Goal: Task Accomplishment & Management: Complete application form

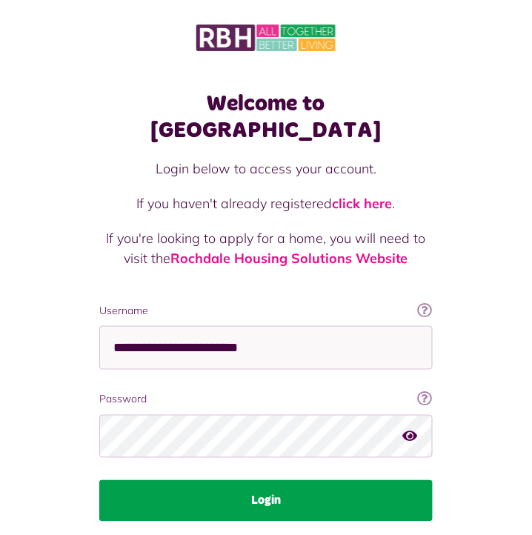
click at [369, 480] on button "Login" at bounding box center [266, 501] width 334 height 42
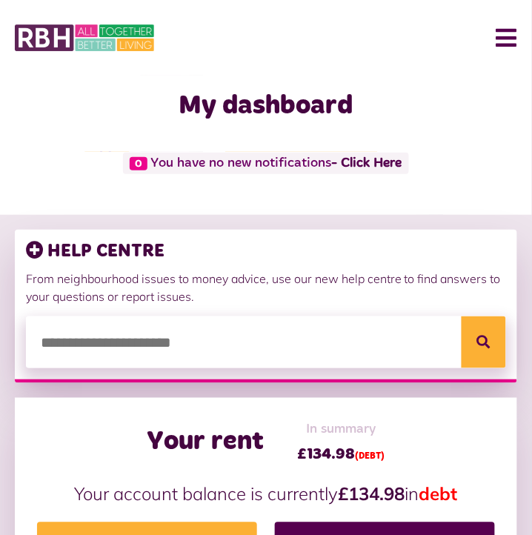
click at [510, 32] on button "Menu" at bounding box center [501, 38] width 32 height 46
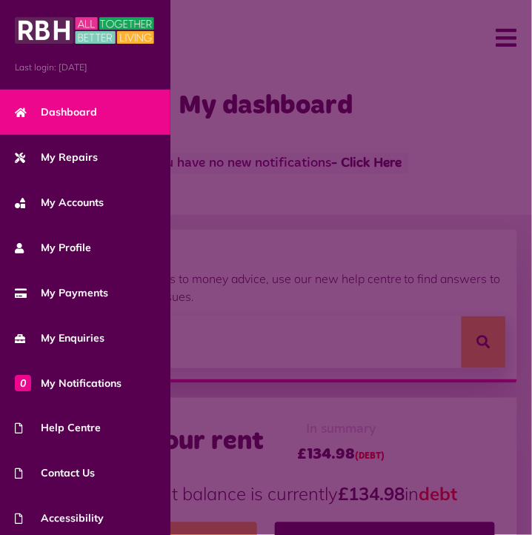
click at [402, 402] on span at bounding box center [266, 267] width 532 height 535
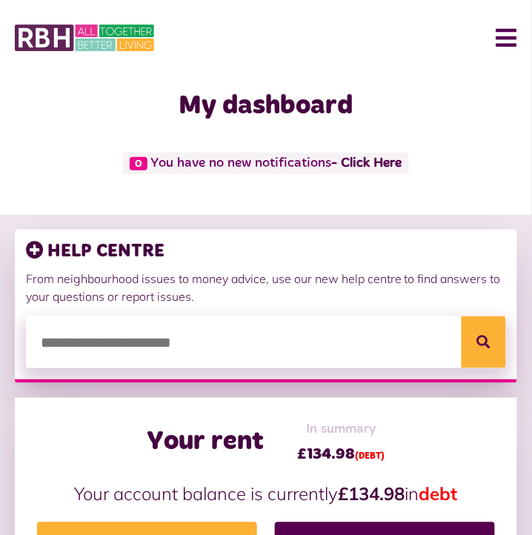
click at [511, 40] on button "Menu" at bounding box center [501, 38] width 32 height 46
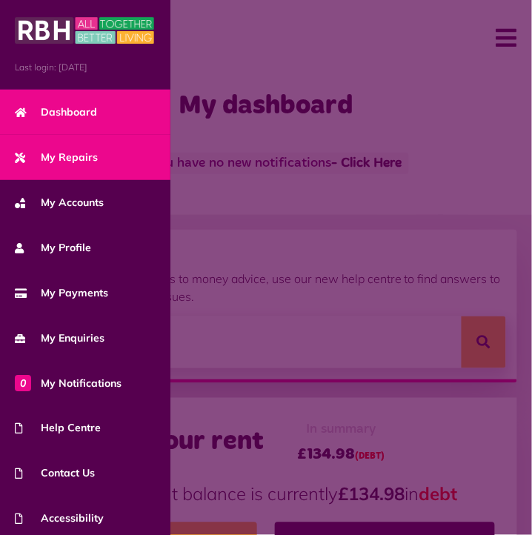
click at [96, 145] on link "My Repairs" at bounding box center [85, 157] width 170 height 45
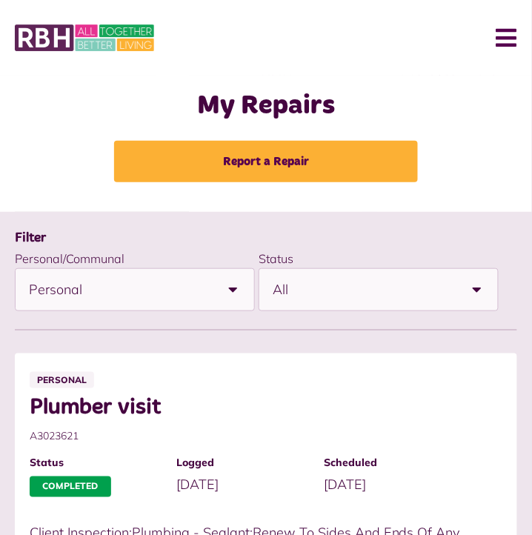
click at [233, 295] on b at bounding box center [234, 290] width 42 height 42
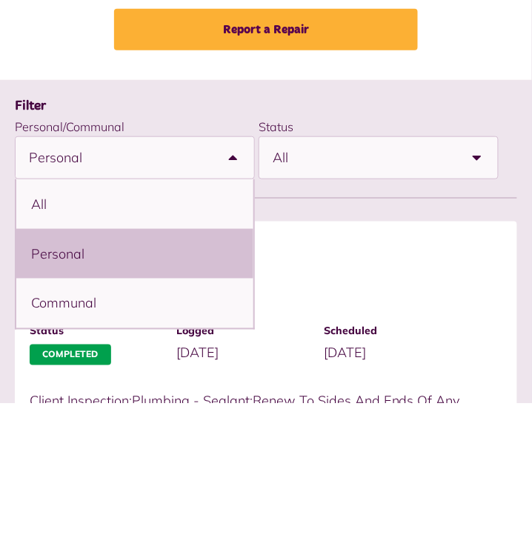
click at [221, 384] on li "Personal" at bounding box center [134, 386] width 237 height 50
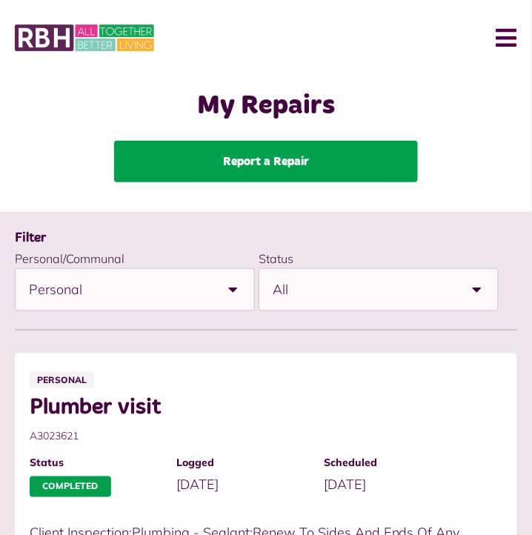
click at [382, 165] on link "Report a Repair" at bounding box center [266, 162] width 304 height 42
click at [374, 153] on link "Report a Repair" at bounding box center [266, 162] width 304 height 42
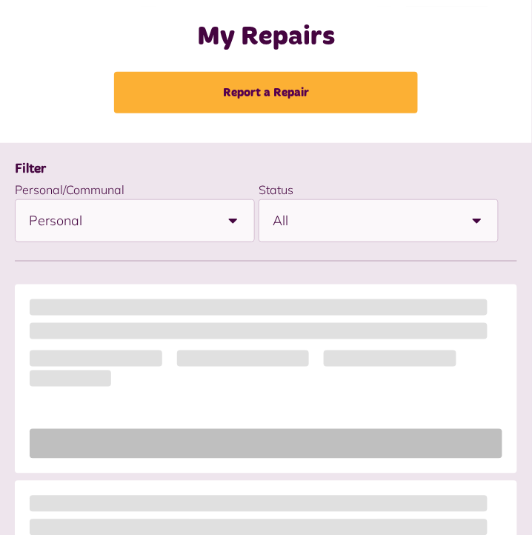
scroll to position [69, 0]
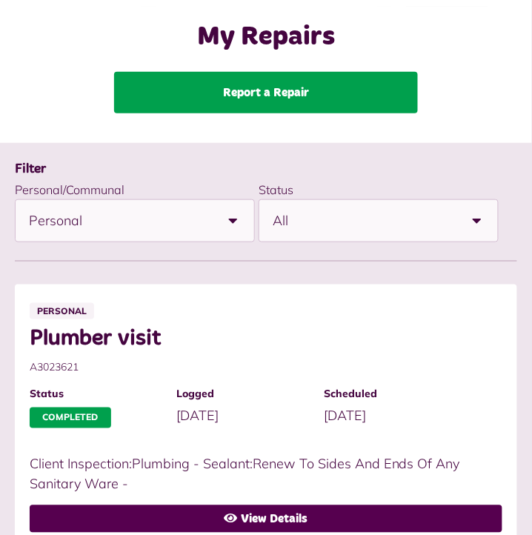
click at [155, 93] on link "Report a Repair" at bounding box center [266, 93] width 304 height 42
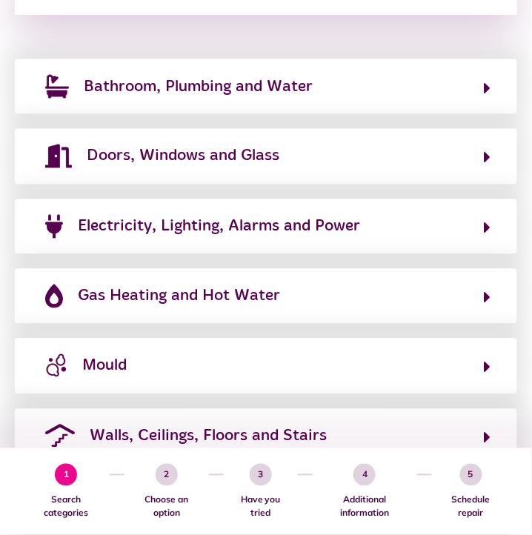
scroll to position [261, 0]
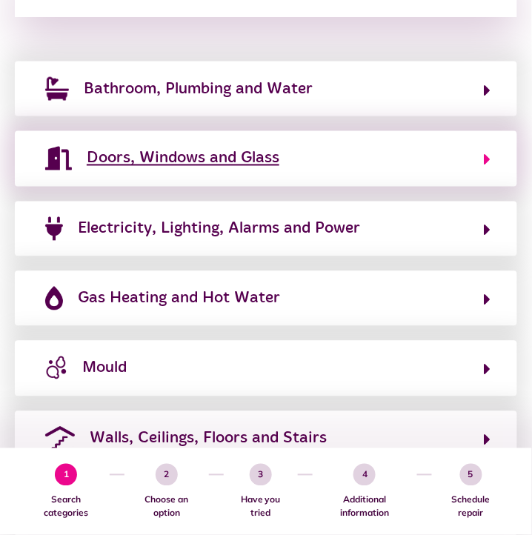
click at [490, 148] on button "Doors, Windows and Glass" at bounding box center [266, 158] width 451 height 25
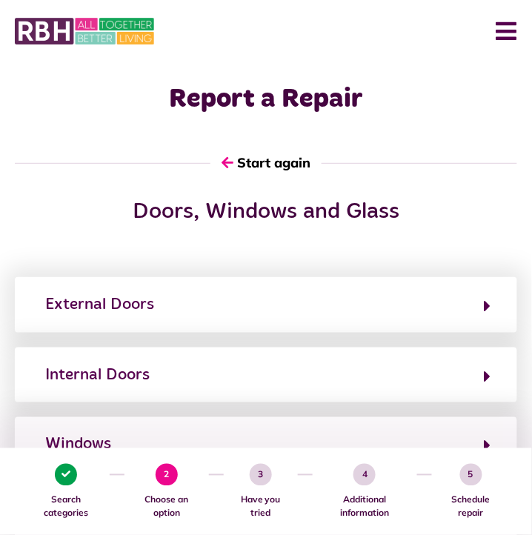
scroll to position [0, 0]
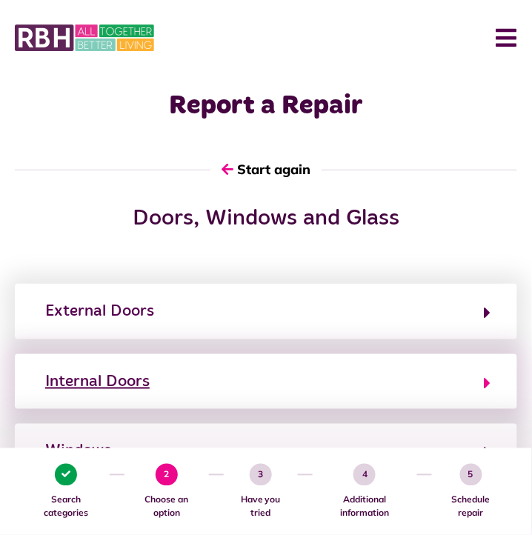
click at [440, 384] on button "Internal Doors" at bounding box center [266, 381] width 451 height 25
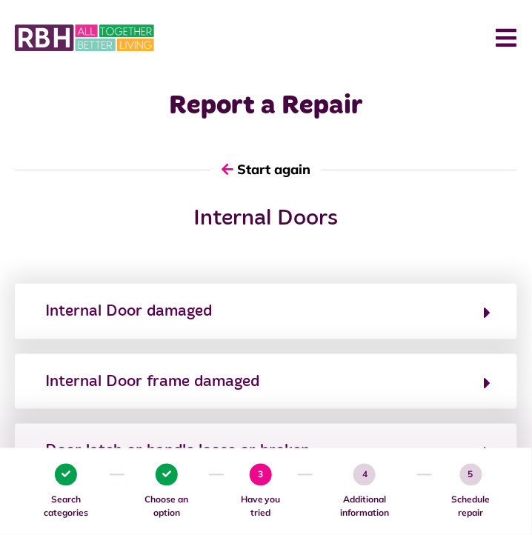
click at [454, 250] on div "Internal Doors Internal Door damaged Internal Door frame damaged Door latch or …" at bounding box center [266, 428] width 532 height 446
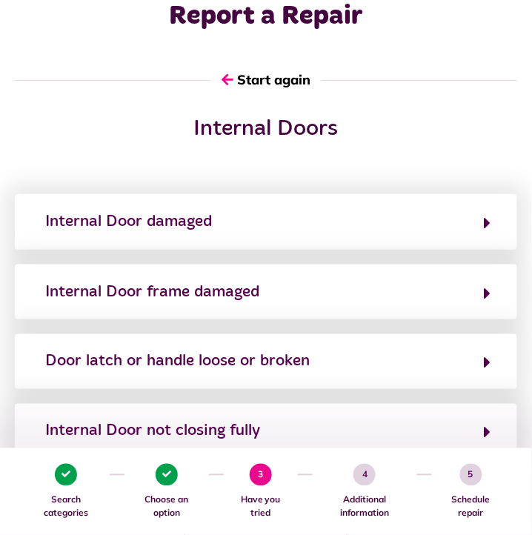
scroll to position [87, 0]
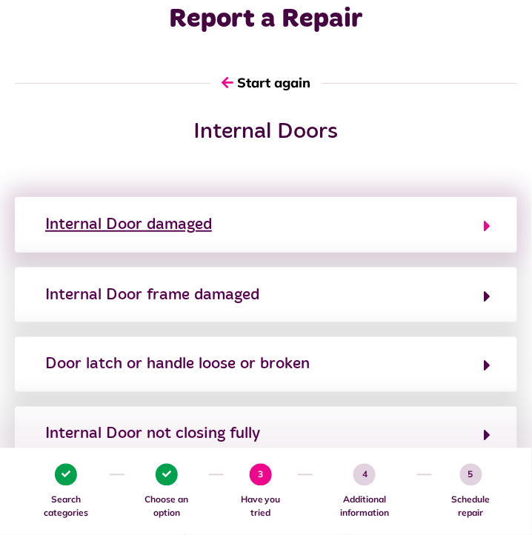
click at [484, 227] on button "Internal Door damaged" at bounding box center [266, 224] width 451 height 25
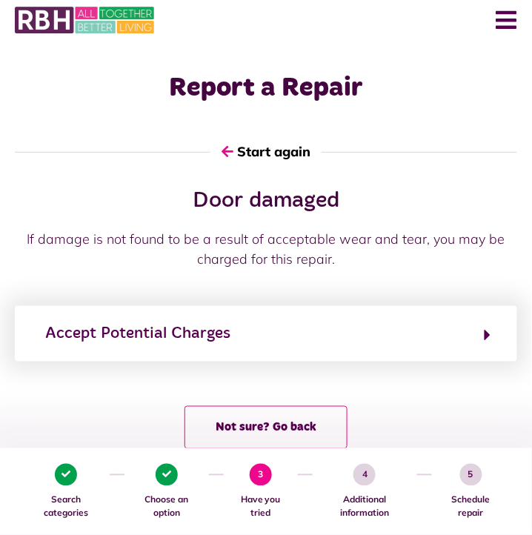
scroll to position [42, 0]
